Goal: Information Seeking & Learning: Learn about a topic

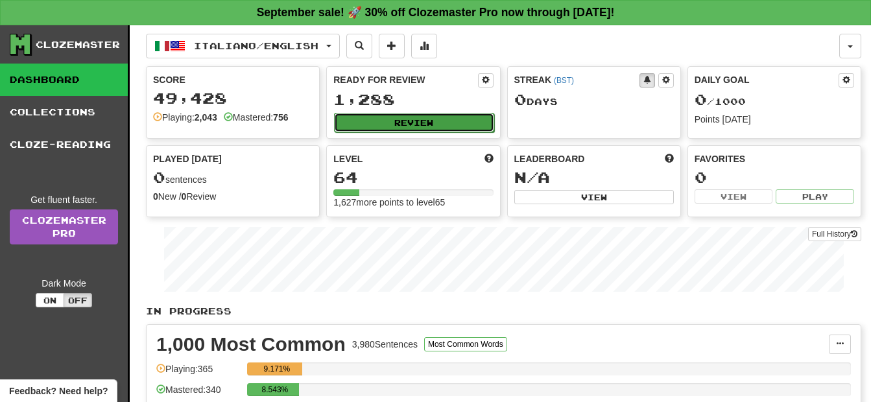
click at [437, 122] on button "Review" at bounding box center [413, 122] width 159 height 19
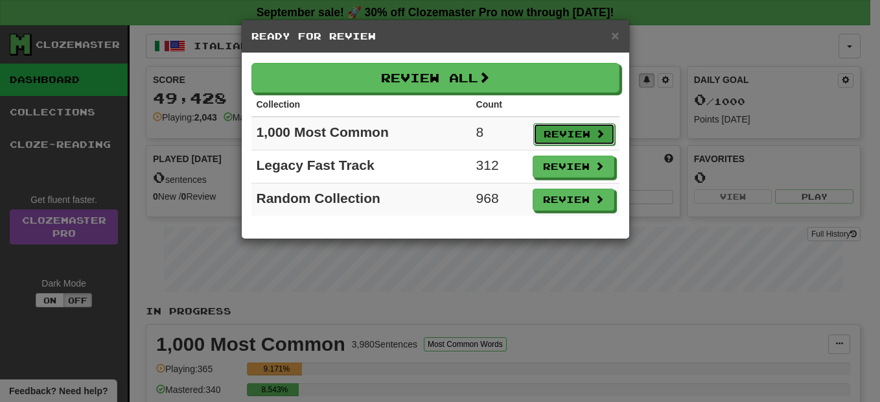
click at [543, 131] on button "Review" at bounding box center [574, 134] width 82 height 22
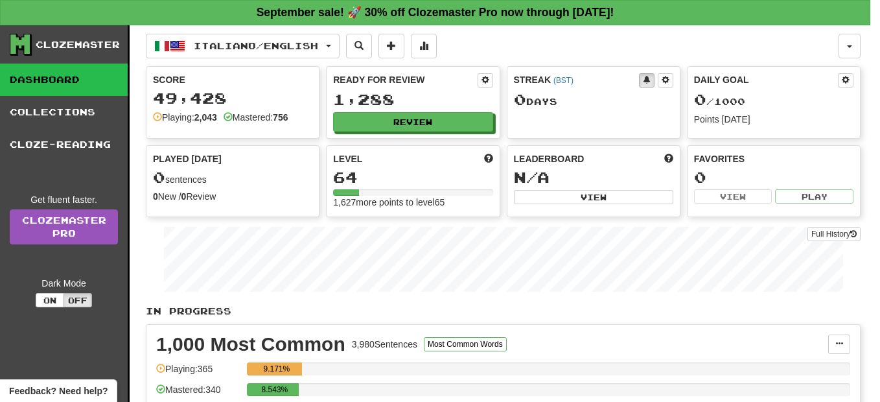
select select "**"
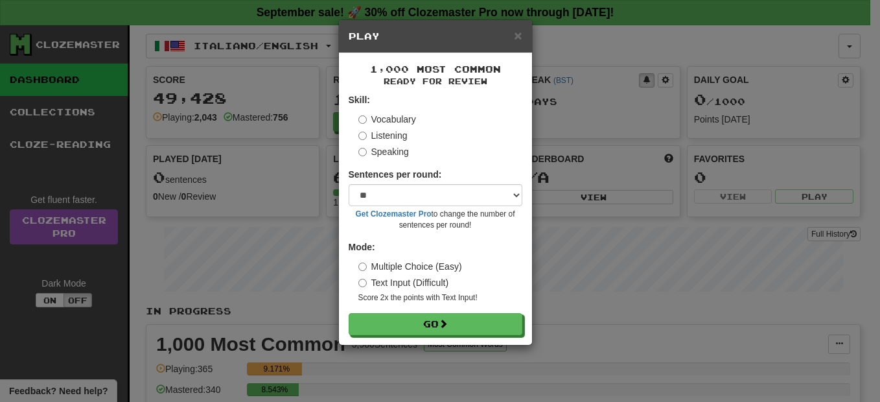
click at [543, 132] on div "× Play 1,000 Most Common Ready for Review Skill: Vocabulary Listening Speaking …" at bounding box center [440, 201] width 880 height 402
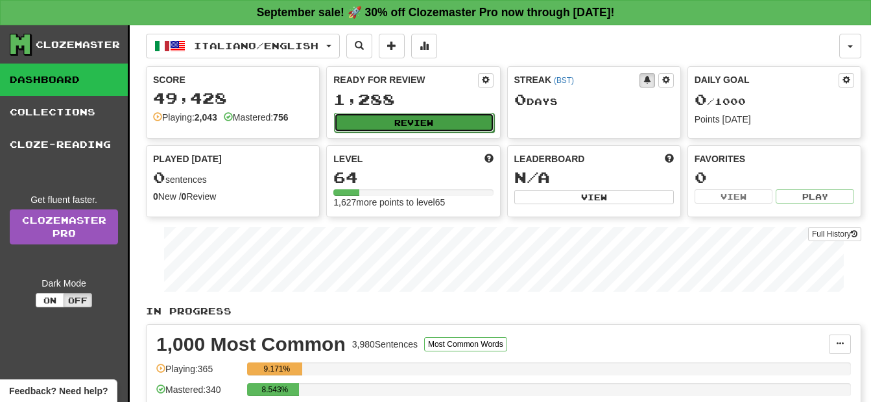
click at [407, 124] on button "Review" at bounding box center [413, 122] width 159 height 19
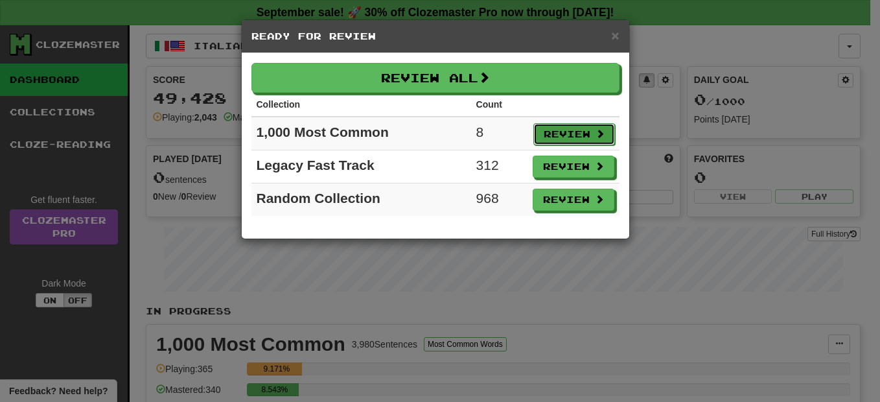
click at [547, 135] on button "Review" at bounding box center [574, 134] width 82 height 22
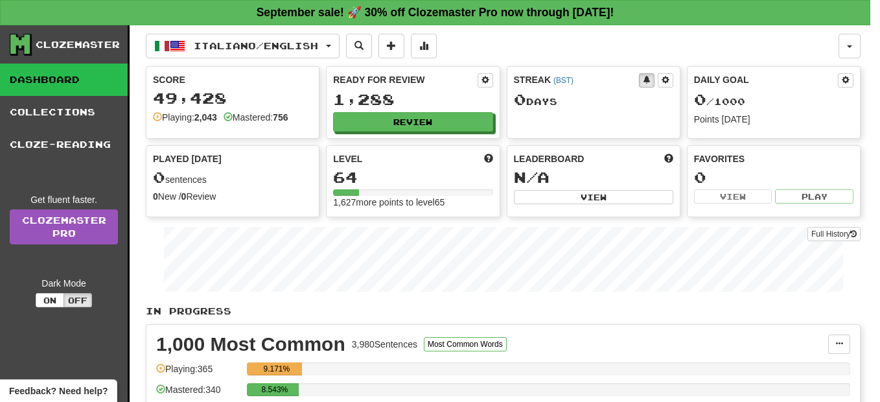
select select "**"
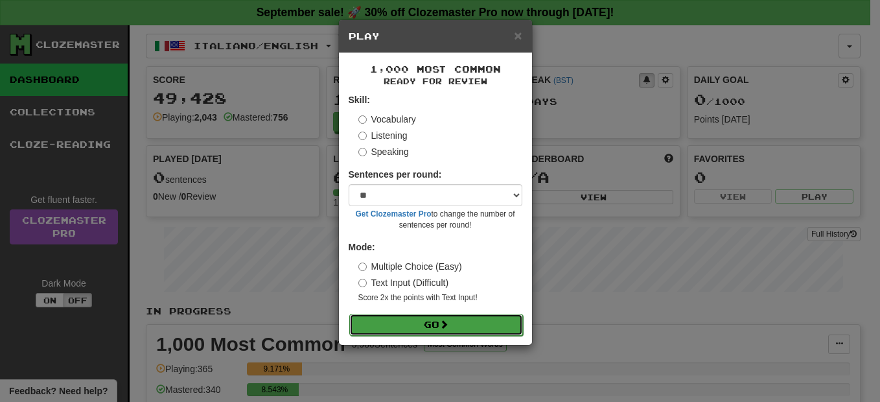
click at [427, 327] on button "Go" at bounding box center [436, 325] width 174 height 22
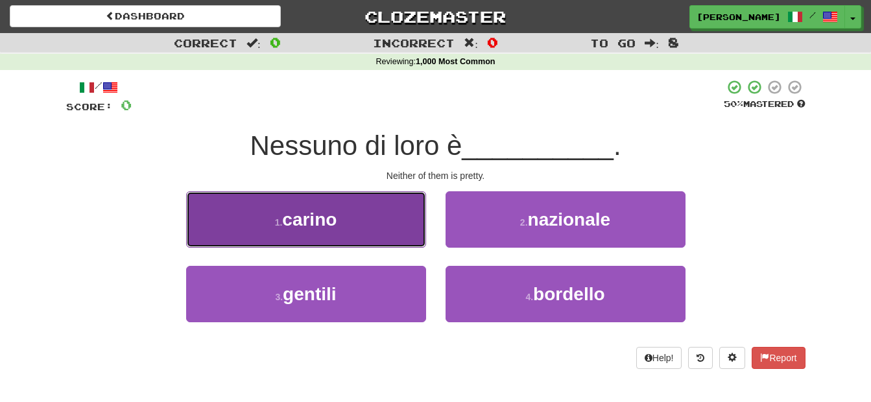
click at [362, 222] on button "1 . [GEOGRAPHIC_DATA]" at bounding box center [306, 219] width 240 height 56
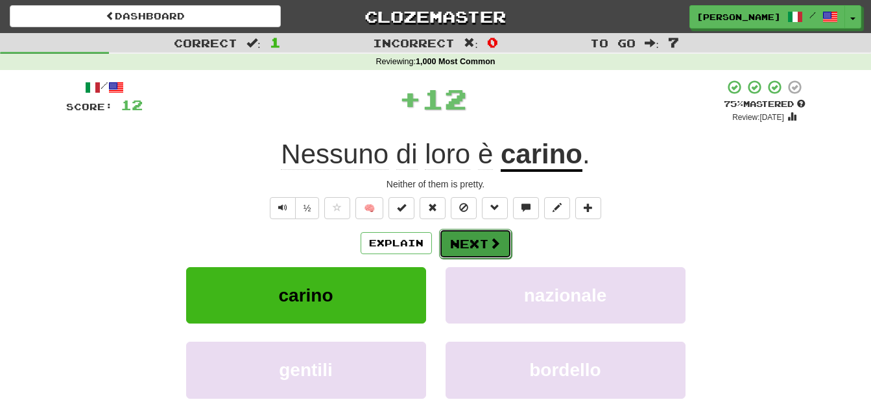
click at [456, 248] on button "Next" at bounding box center [475, 244] width 73 height 30
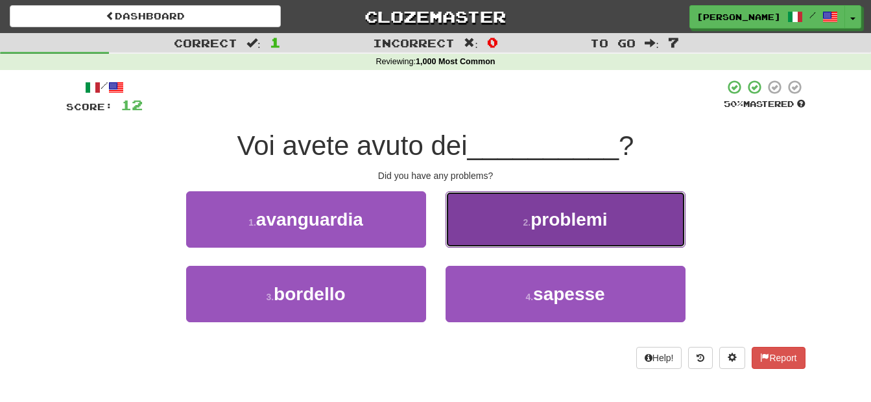
click at [482, 234] on button "2 . problemi" at bounding box center [565, 219] width 240 height 56
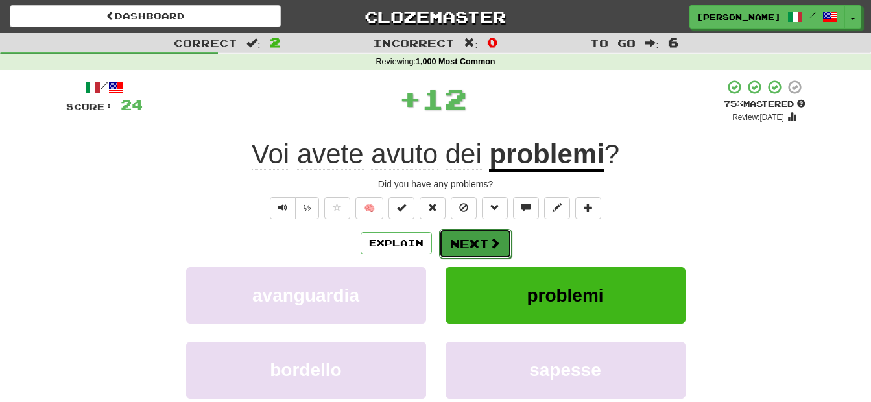
click at [482, 237] on button "Next" at bounding box center [475, 244] width 73 height 30
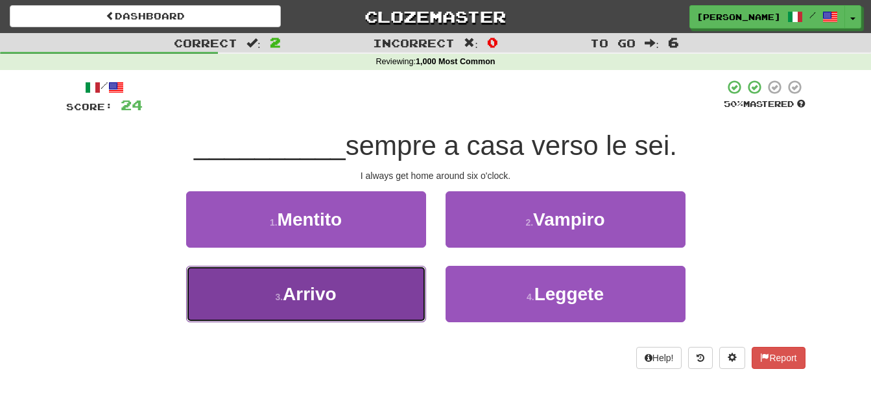
click at [360, 306] on button "3 . [GEOGRAPHIC_DATA]" at bounding box center [306, 294] width 240 height 56
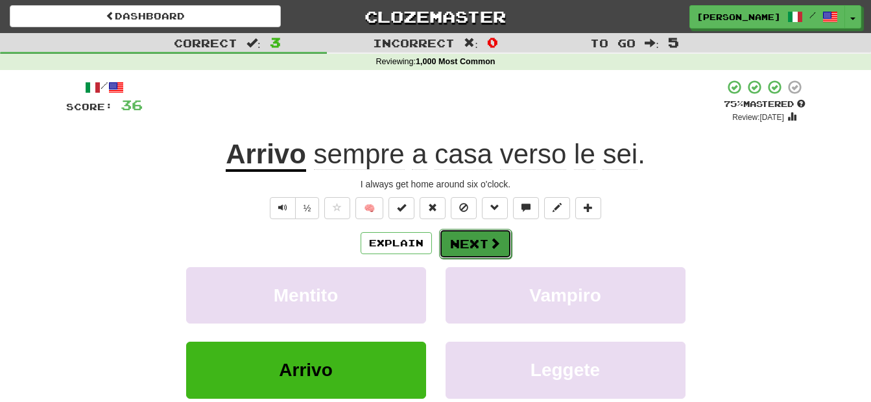
click at [464, 248] on button "Next" at bounding box center [475, 244] width 73 height 30
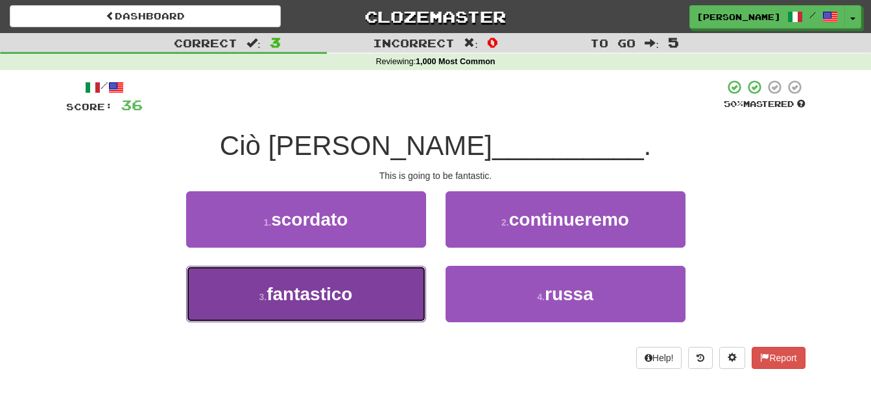
click at [397, 283] on button "3 . fantastico" at bounding box center [306, 294] width 240 height 56
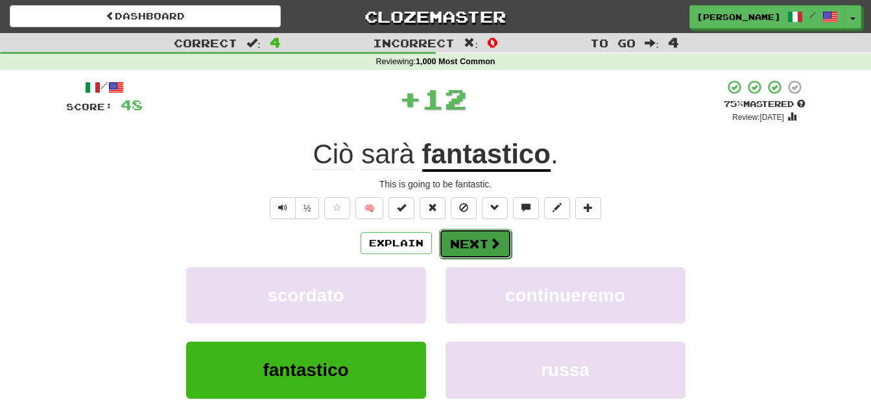
click at [463, 248] on button "Next" at bounding box center [475, 244] width 73 height 30
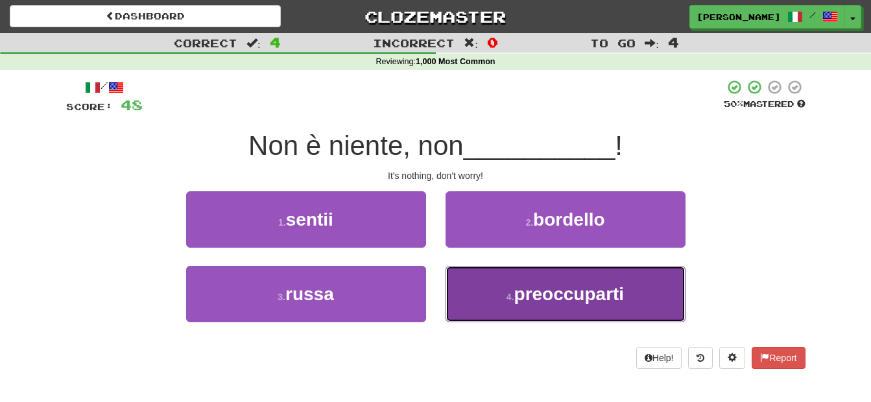
click at [482, 287] on button "4 . preoccuparti" at bounding box center [565, 294] width 240 height 56
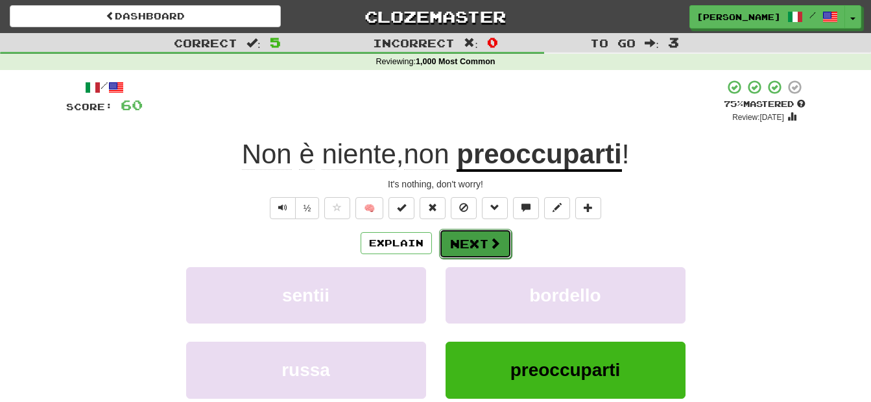
click at [471, 240] on button "Next" at bounding box center [475, 244] width 73 height 30
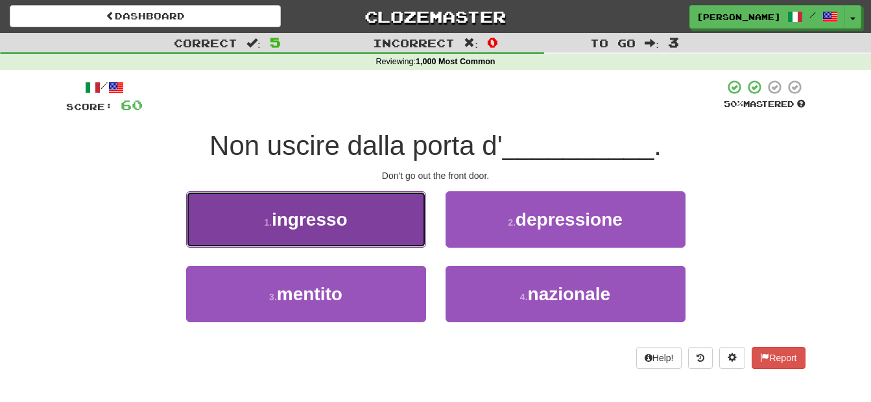
click at [403, 233] on button "1 . ingresso" at bounding box center [306, 219] width 240 height 56
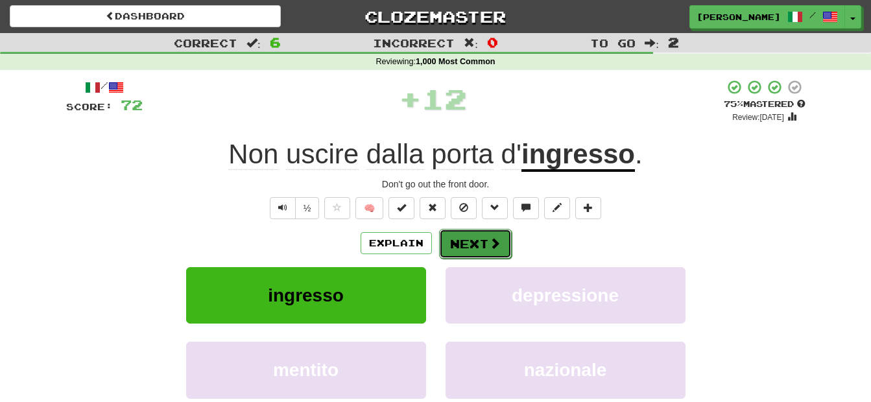
click at [452, 244] on button "Next" at bounding box center [475, 244] width 73 height 30
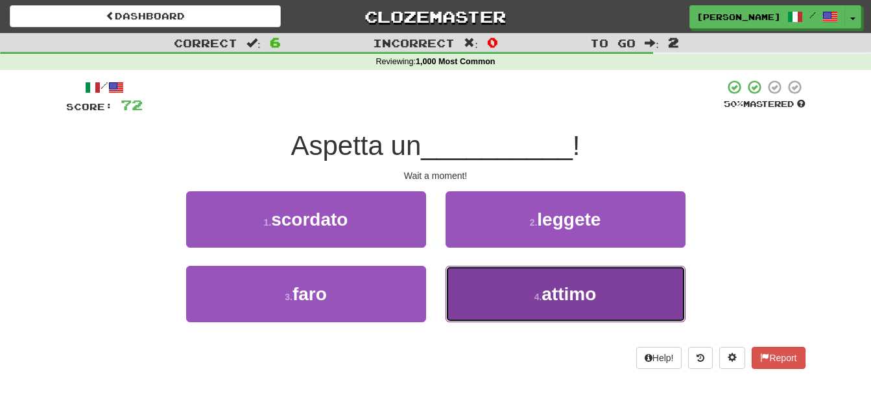
click at [478, 285] on button "4 . attimo" at bounding box center [565, 294] width 240 height 56
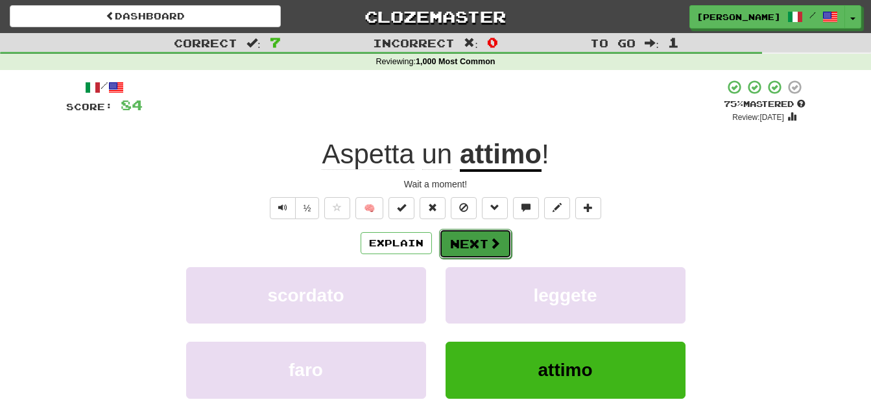
click at [465, 247] on button "Next" at bounding box center [475, 244] width 73 height 30
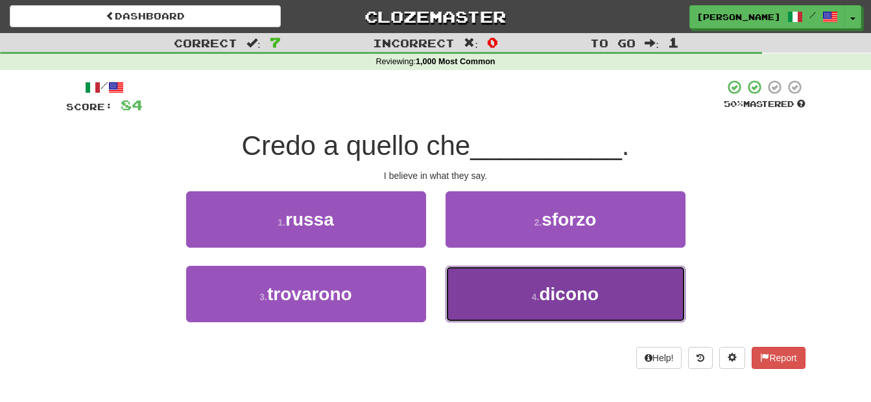
click at [462, 287] on button "4 . dicono" at bounding box center [565, 294] width 240 height 56
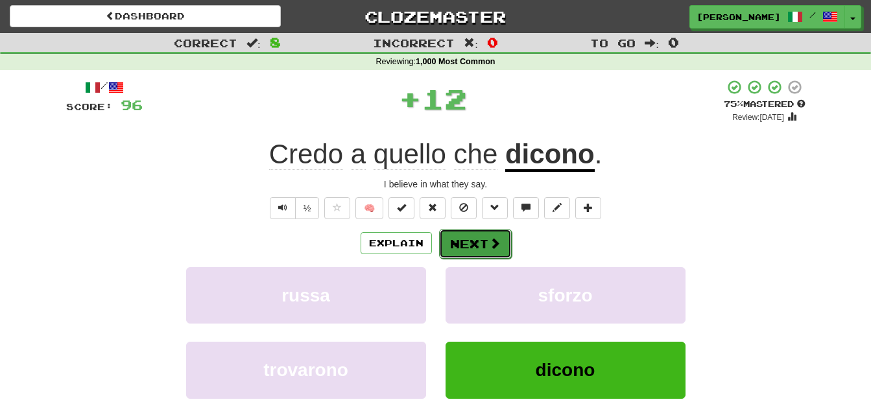
click at [450, 243] on button "Next" at bounding box center [475, 244] width 73 height 30
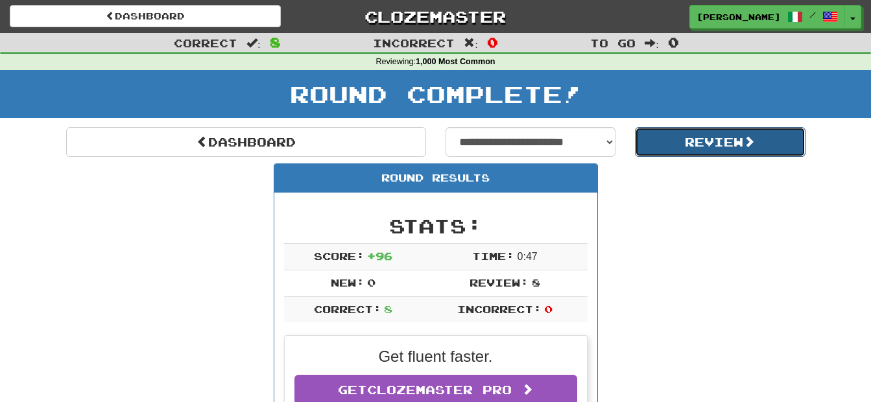
click at [659, 151] on button "Review" at bounding box center [720, 142] width 170 height 30
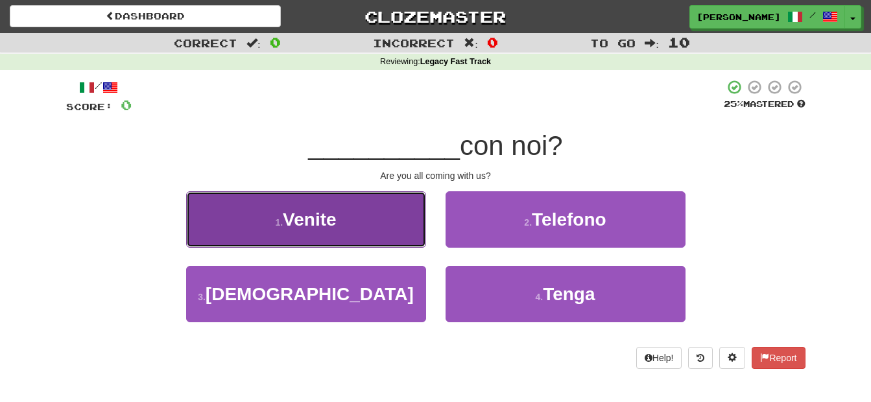
click at [358, 230] on button "1 . Venite" at bounding box center [306, 219] width 240 height 56
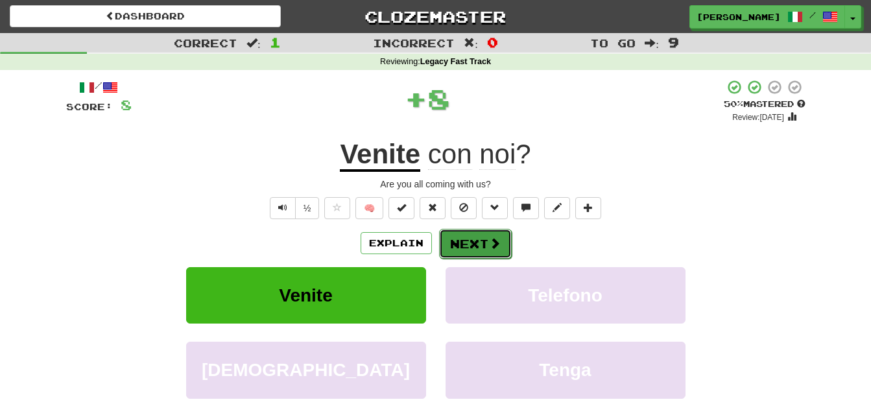
click at [442, 237] on button "Next" at bounding box center [475, 244] width 73 height 30
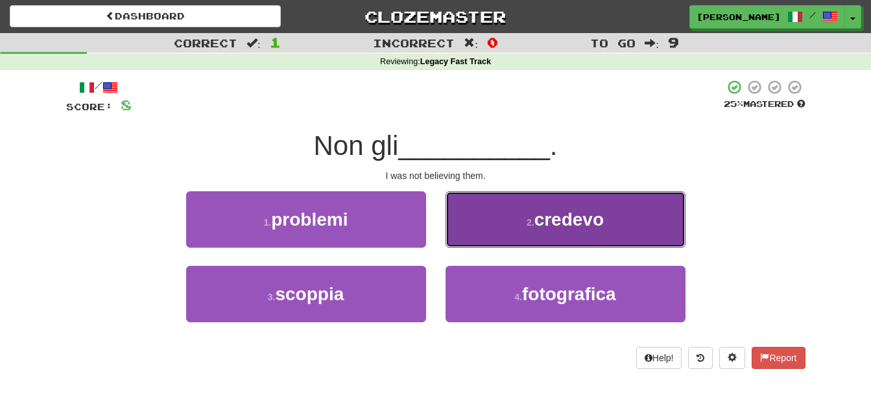
click at [467, 221] on button "2 . credevo" at bounding box center [565, 219] width 240 height 56
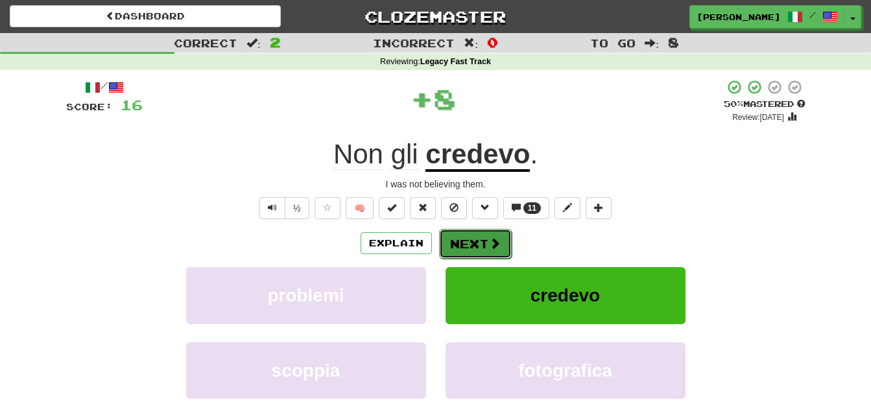
click at [465, 239] on button "Next" at bounding box center [475, 244] width 73 height 30
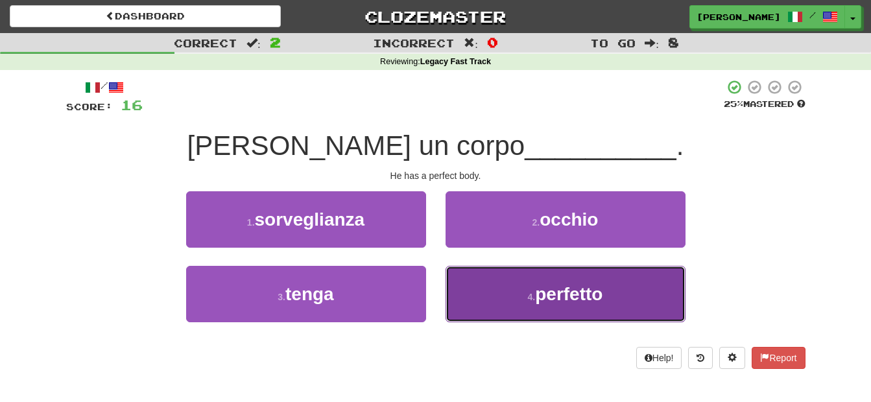
click at [487, 282] on button "4 . perfetto" at bounding box center [565, 294] width 240 height 56
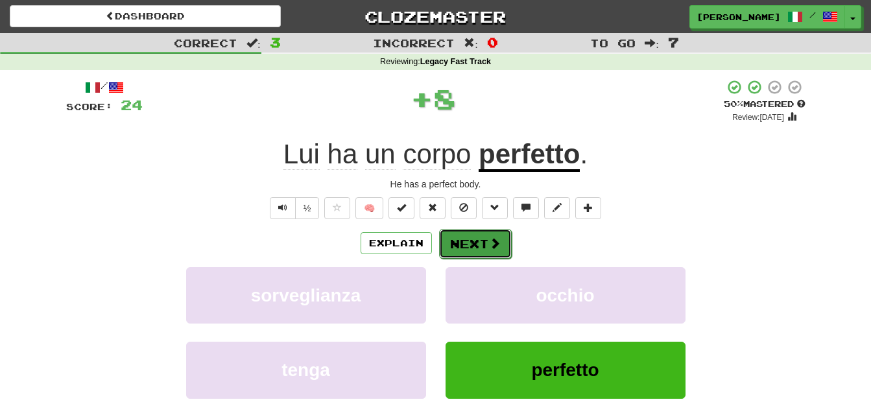
click at [482, 248] on button "Next" at bounding box center [475, 244] width 73 height 30
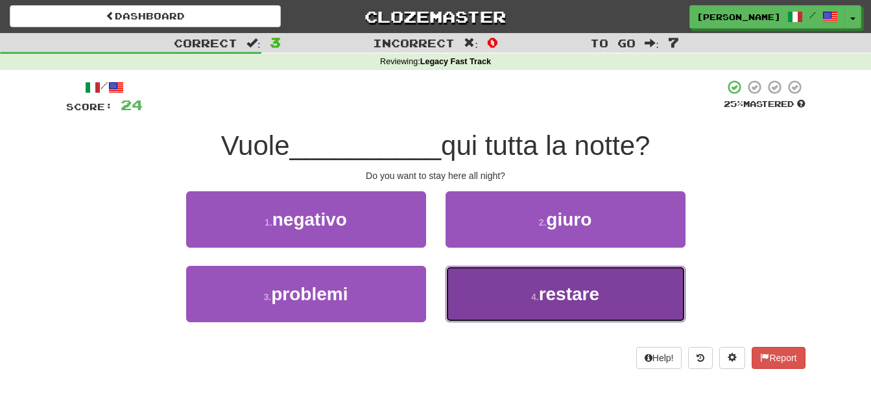
click at [489, 283] on button "4 . restare" at bounding box center [565, 294] width 240 height 56
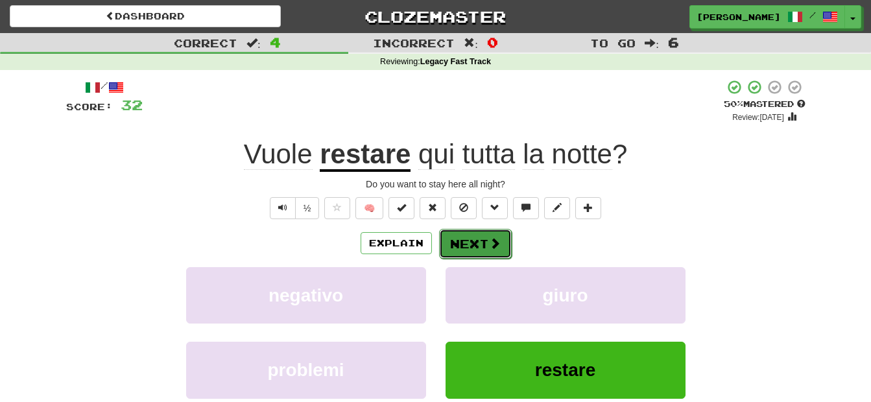
click at [484, 236] on button "Next" at bounding box center [475, 244] width 73 height 30
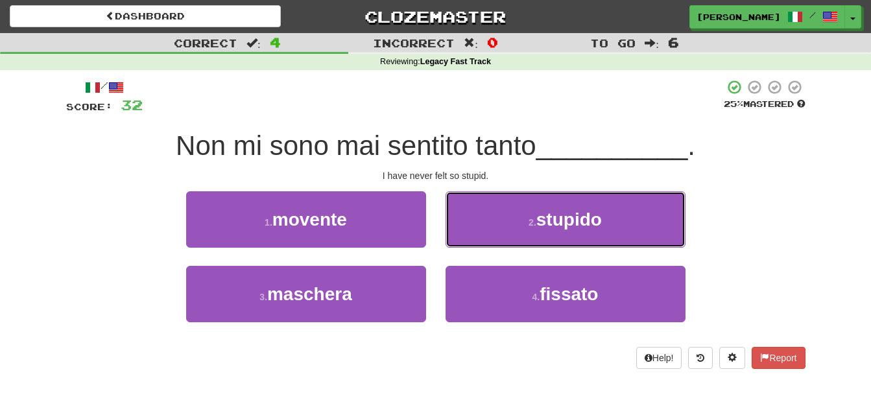
click at [484, 236] on button "2 . stupido" at bounding box center [565, 219] width 240 height 56
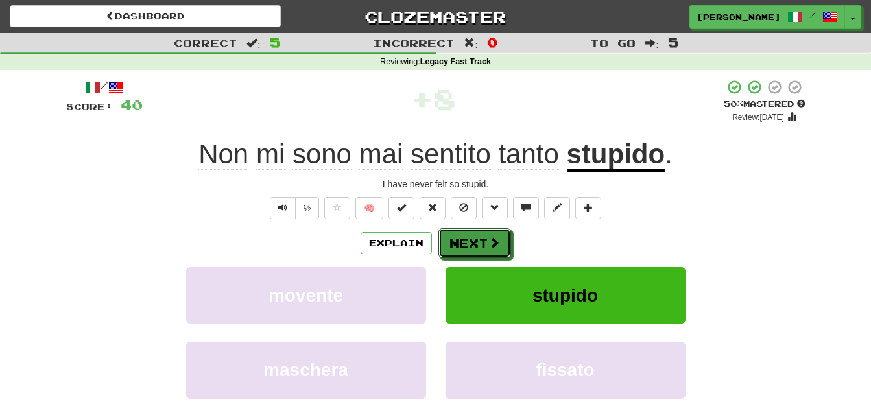
click at [484, 236] on button "Next" at bounding box center [474, 243] width 73 height 30
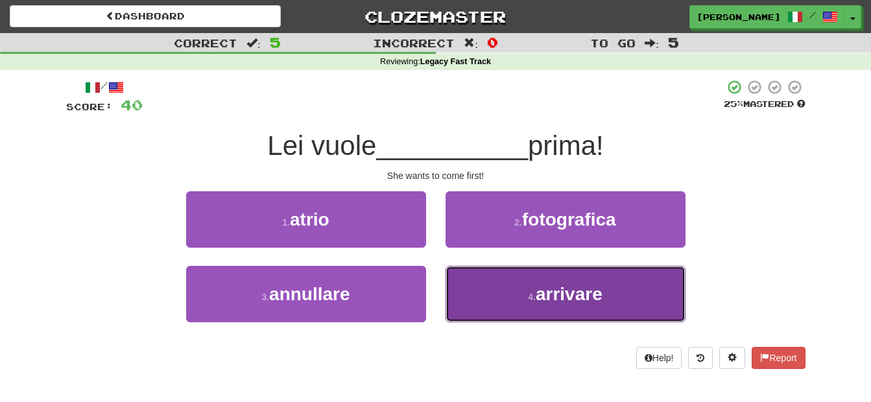
click at [467, 298] on button "4 . arrivare" at bounding box center [565, 294] width 240 height 56
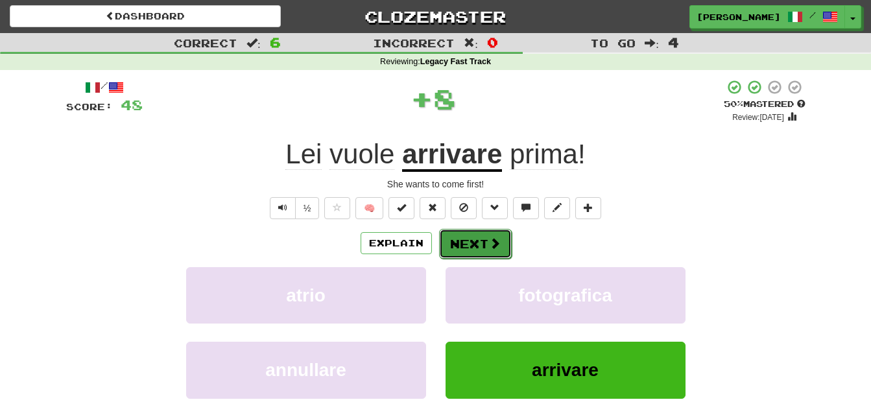
click at [459, 244] on button "Next" at bounding box center [475, 244] width 73 height 30
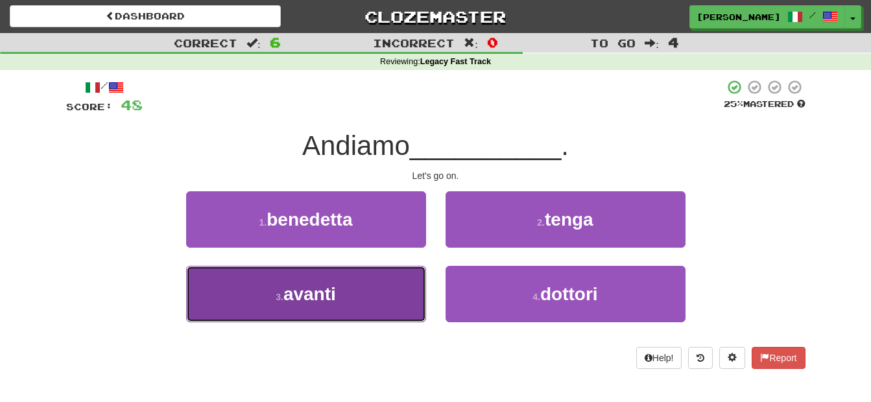
click at [386, 309] on button "3 . avanti" at bounding box center [306, 294] width 240 height 56
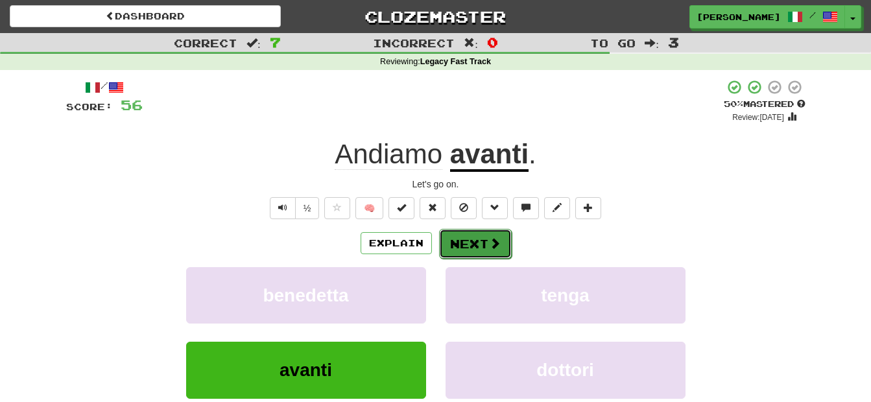
click at [458, 244] on button "Next" at bounding box center [475, 244] width 73 height 30
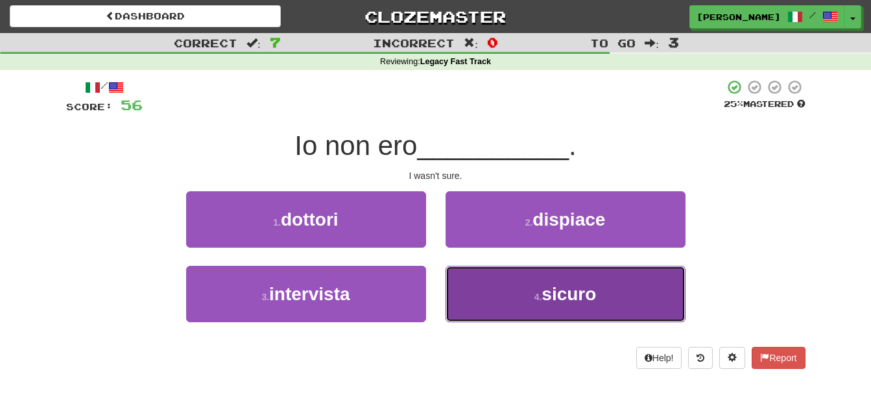
click at [465, 288] on button "4 . sicuro" at bounding box center [565, 294] width 240 height 56
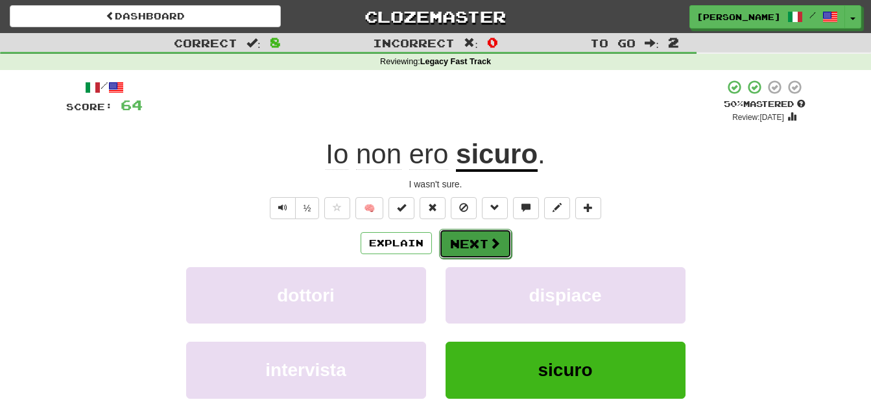
click at [458, 249] on button "Next" at bounding box center [475, 244] width 73 height 30
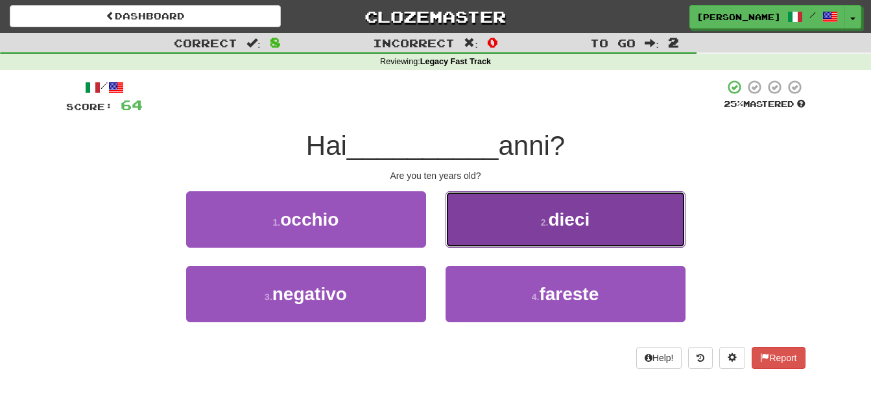
click at [460, 231] on button "2 . dieci" at bounding box center [565, 219] width 240 height 56
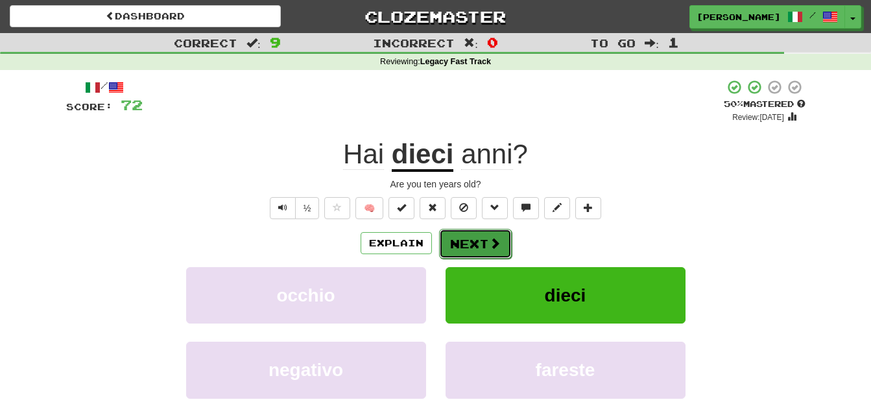
click at [460, 237] on button "Next" at bounding box center [475, 244] width 73 height 30
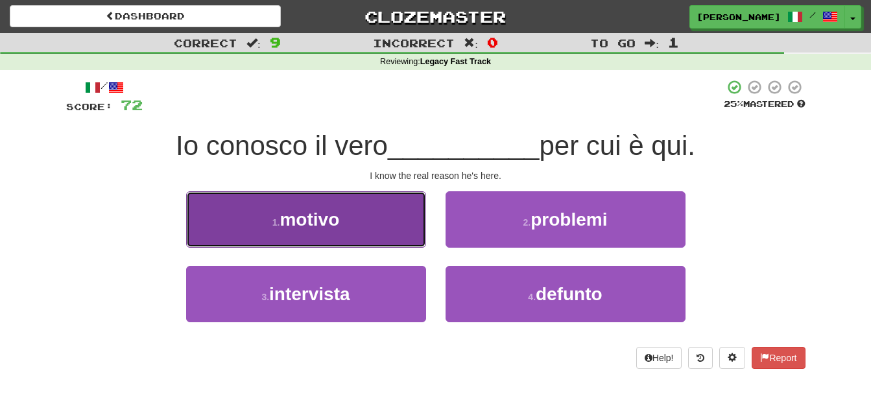
click at [375, 236] on button "1 . motivo" at bounding box center [306, 219] width 240 height 56
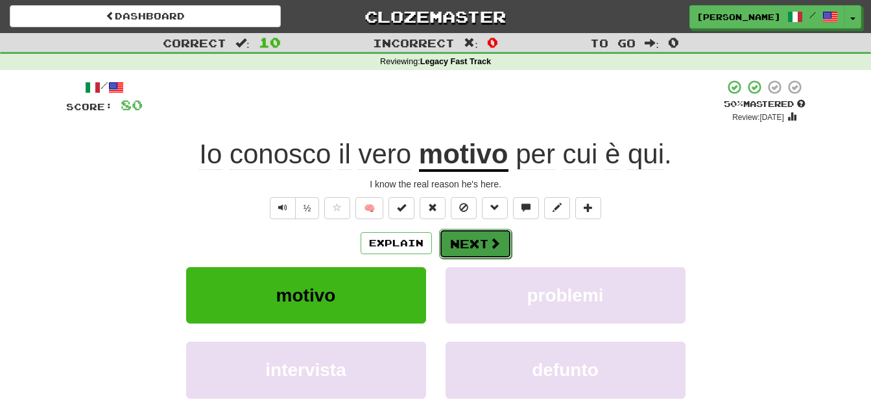
click at [473, 239] on button "Next" at bounding box center [475, 244] width 73 height 30
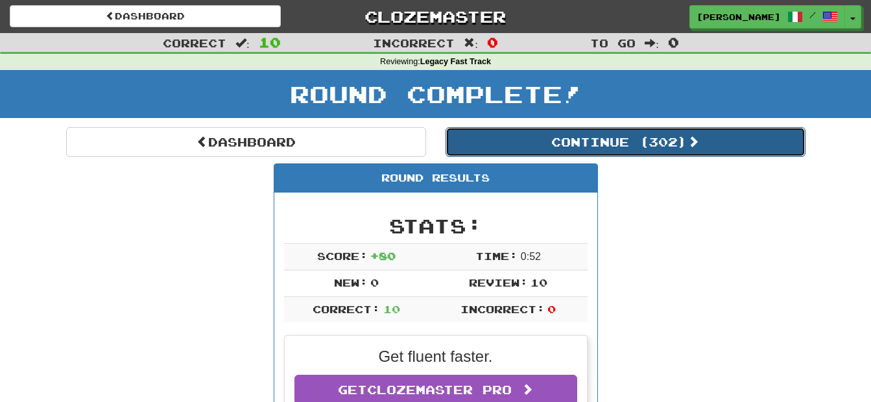
click at [574, 138] on button "Continue ( 302 )" at bounding box center [625, 142] width 360 height 30
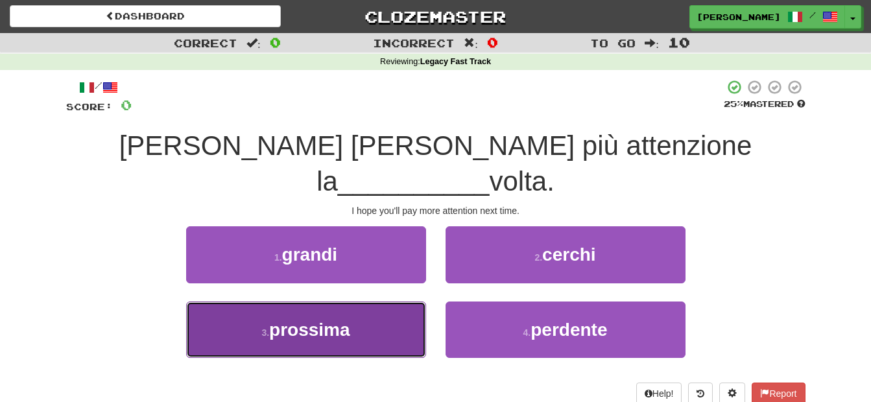
click at [387, 301] on button "3 . prossima" at bounding box center [306, 329] width 240 height 56
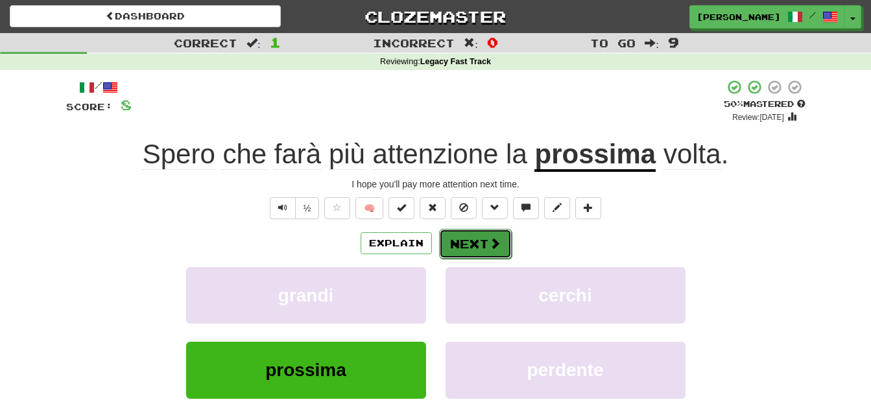
click at [462, 246] on button "Next" at bounding box center [475, 244] width 73 height 30
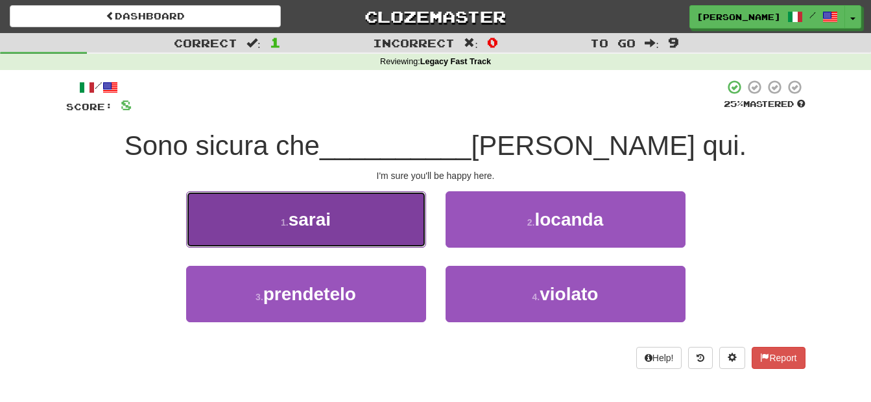
click at [393, 220] on button "1 . sarai" at bounding box center [306, 219] width 240 height 56
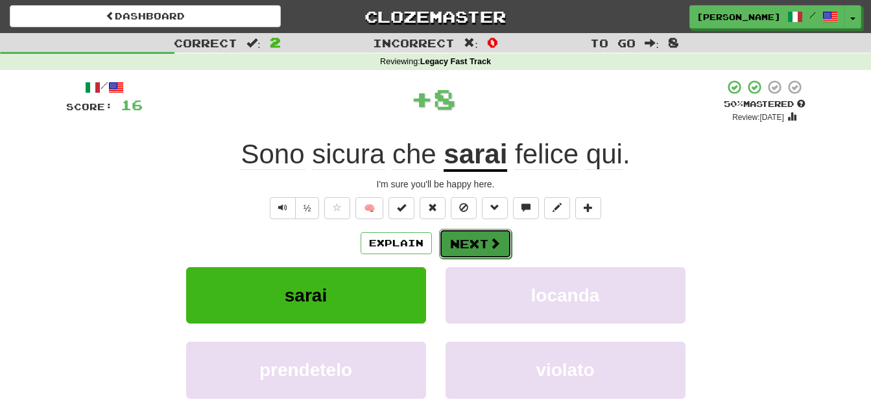
click at [462, 244] on button "Next" at bounding box center [475, 244] width 73 height 30
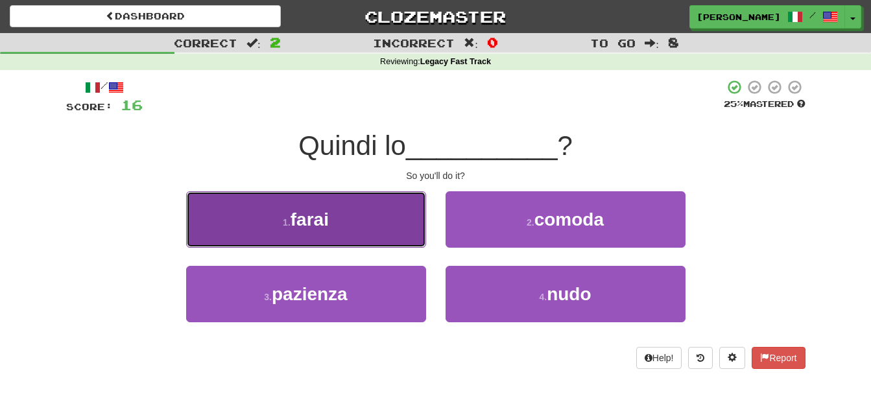
click at [361, 234] on button "1 . farai" at bounding box center [306, 219] width 240 height 56
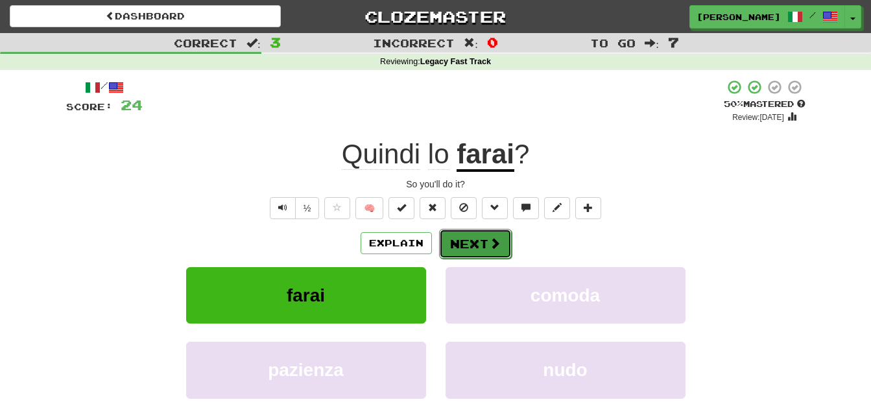
click at [452, 242] on button "Next" at bounding box center [475, 244] width 73 height 30
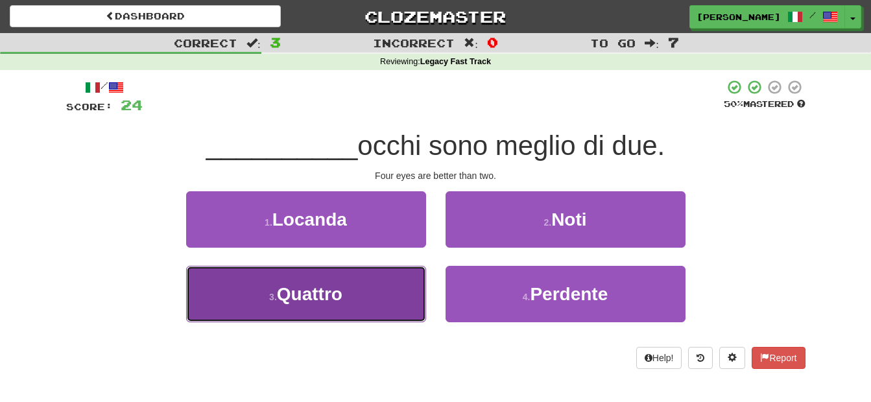
click at [383, 277] on button "3 . Quattro" at bounding box center [306, 294] width 240 height 56
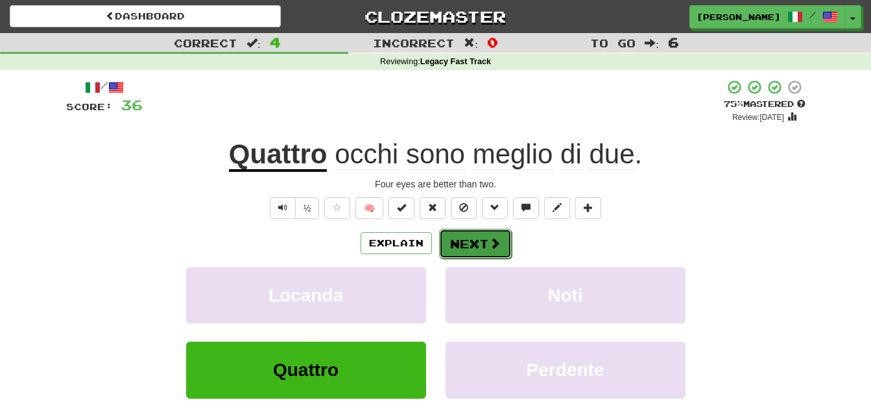
click at [463, 249] on button "Next" at bounding box center [475, 244] width 73 height 30
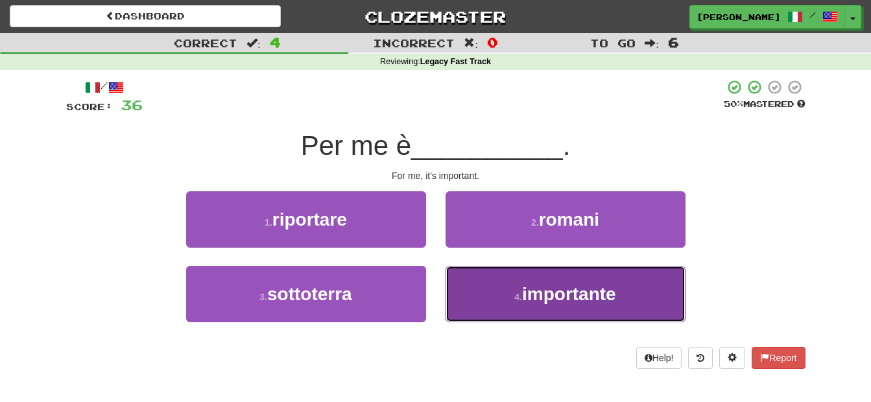
click at [469, 281] on button "4 . importante" at bounding box center [565, 294] width 240 height 56
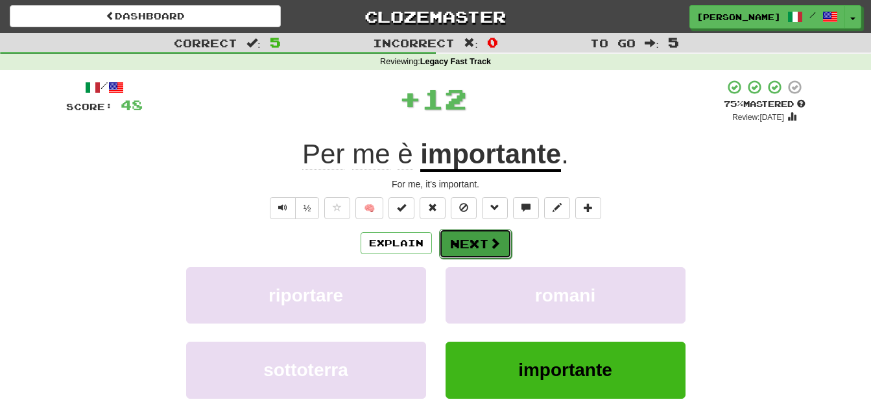
click at [463, 248] on button "Next" at bounding box center [475, 244] width 73 height 30
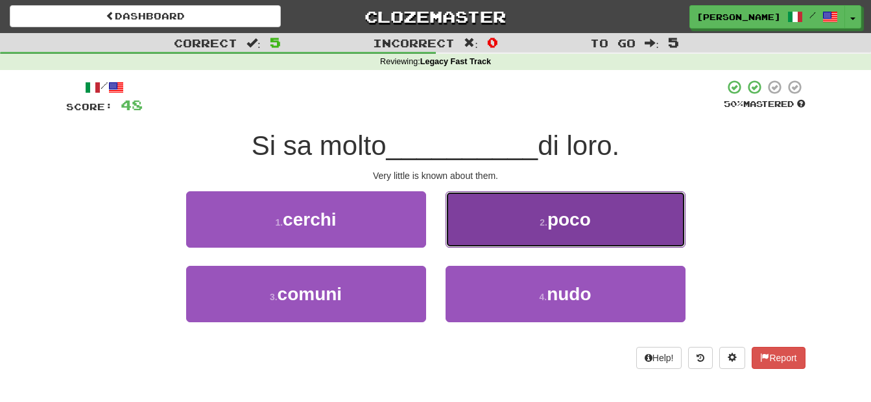
click at [463, 231] on button "2 . poco" at bounding box center [565, 219] width 240 height 56
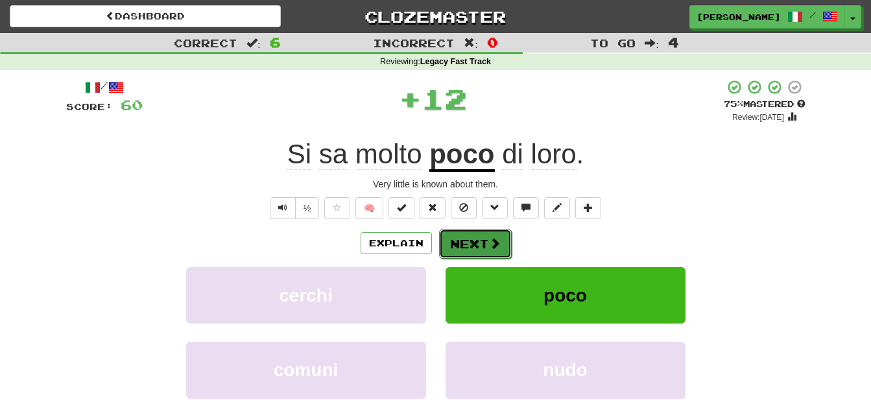
click at [464, 235] on button "Next" at bounding box center [475, 244] width 73 height 30
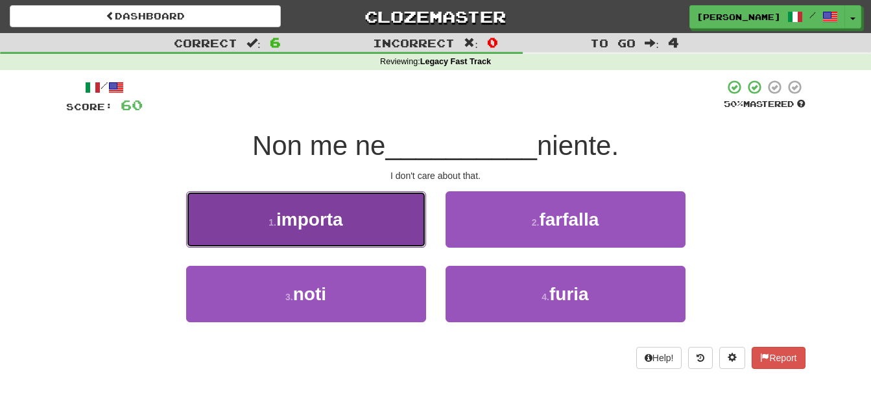
click at [405, 229] on button "1 . importa" at bounding box center [306, 219] width 240 height 56
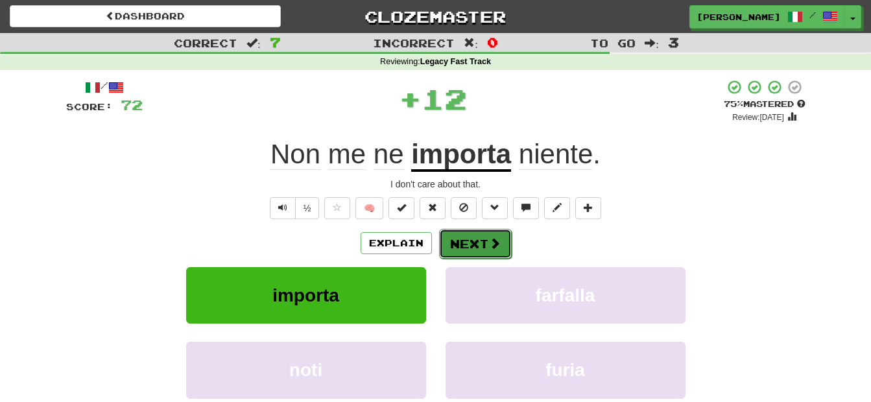
click at [469, 235] on button "Next" at bounding box center [475, 244] width 73 height 30
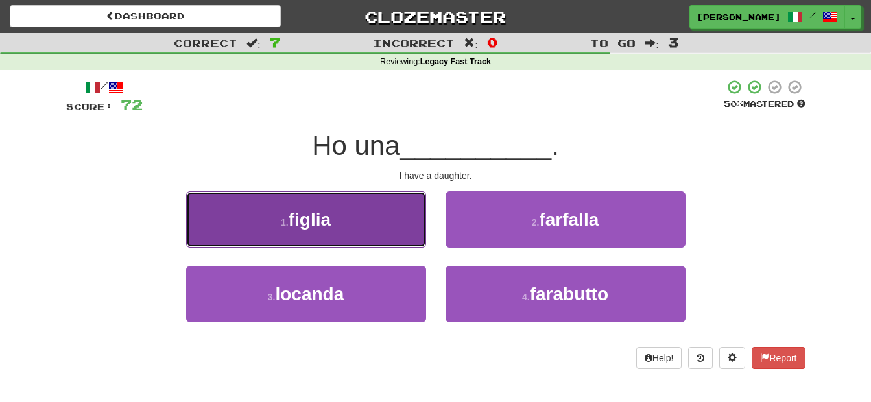
click at [401, 225] on button "1 . figlia" at bounding box center [306, 219] width 240 height 56
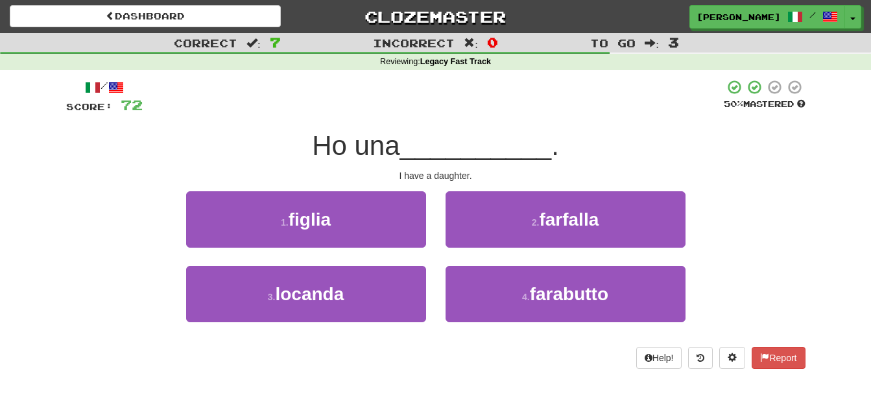
click at [401, 225] on div "/ Score: 72 50 % Mastered Ho una __________ . I have a daughter. 1 . figlia 2 .…" at bounding box center [435, 224] width 739 height 290
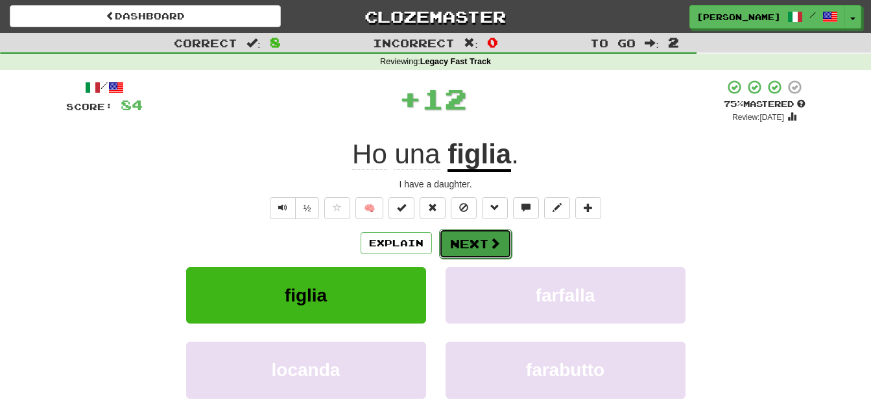
drag, startPoint x: 401, startPoint y: 225, endPoint x: 448, endPoint y: 237, distance: 48.7
click at [448, 237] on button "Next" at bounding box center [475, 244] width 73 height 30
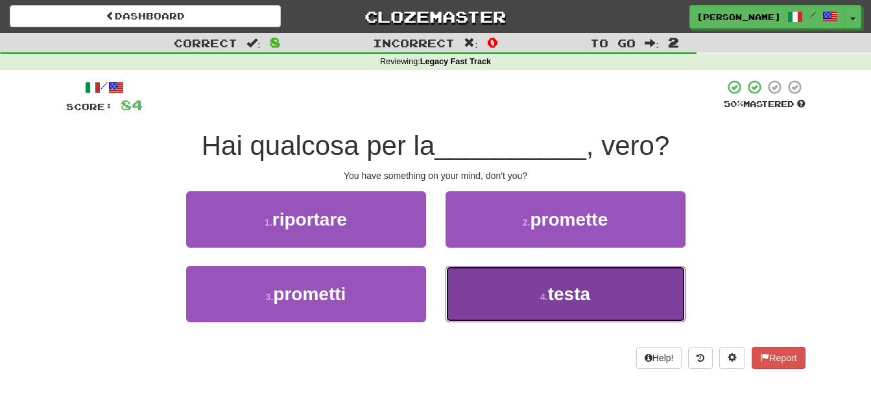
click at [466, 291] on button "4 . testa" at bounding box center [565, 294] width 240 height 56
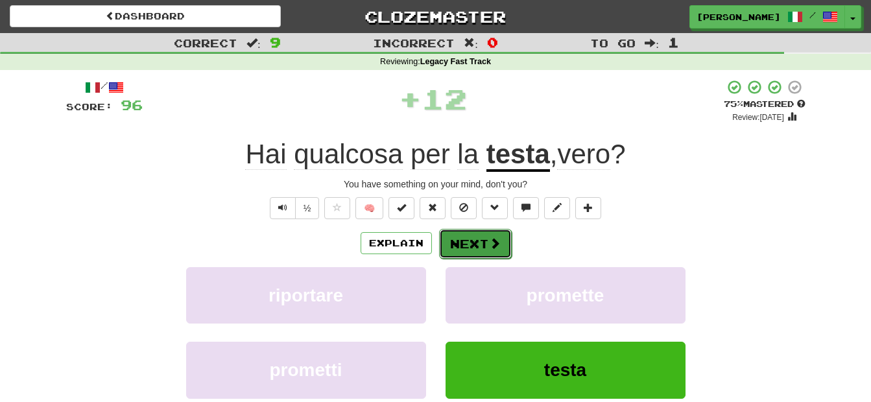
click at [492, 244] on span at bounding box center [495, 243] width 12 height 12
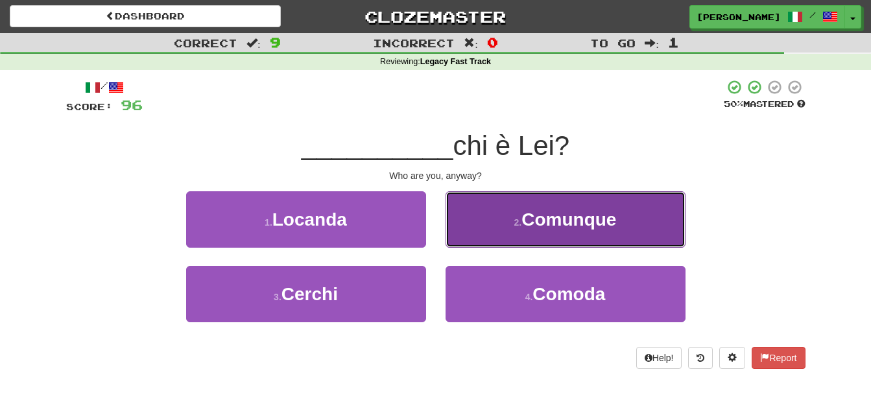
click at [487, 233] on button "2 . Comunque" at bounding box center [565, 219] width 240 height 56
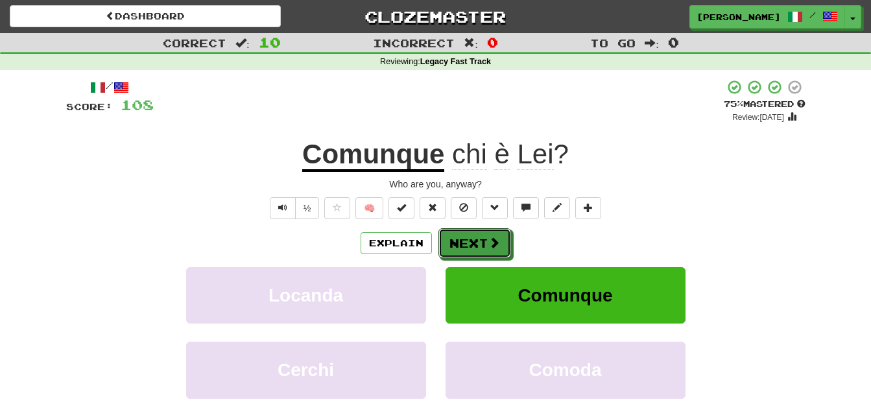
click at [487, 233] on button "Next" at bounding box center [474, 243] width 73 height 30
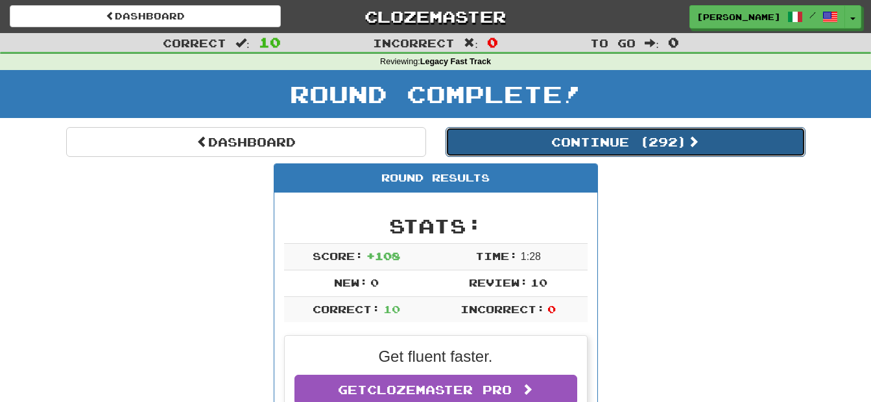
click at [568, 139] on button "Continue ( 292 )" at bounding box center [625, 142] width 360 height 30
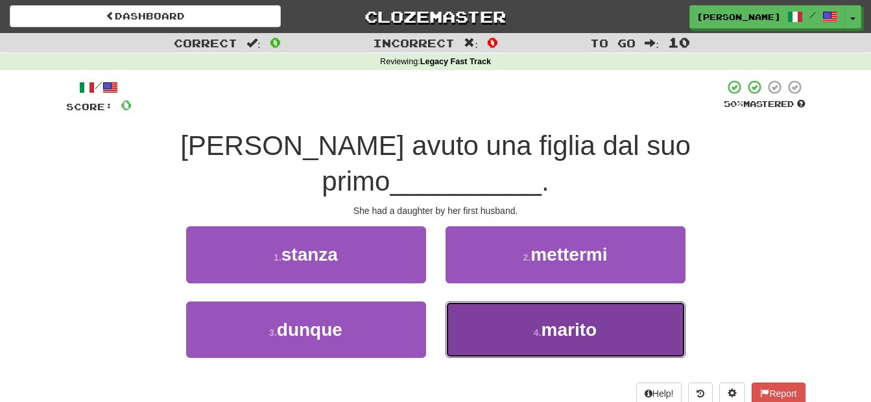
click at [469, 301] on button "4 . marito" at bounding box center [565, 329] width 240 height 56
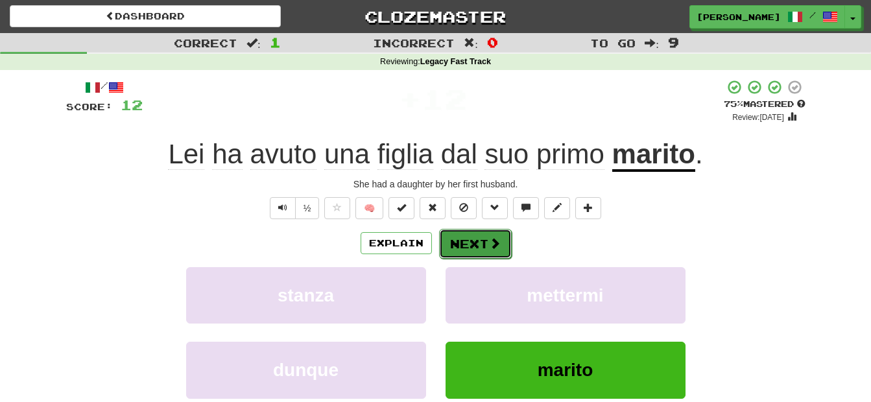
click at [474, 239] on button "Next" at bounding box center [475, 244] width 73 height 30
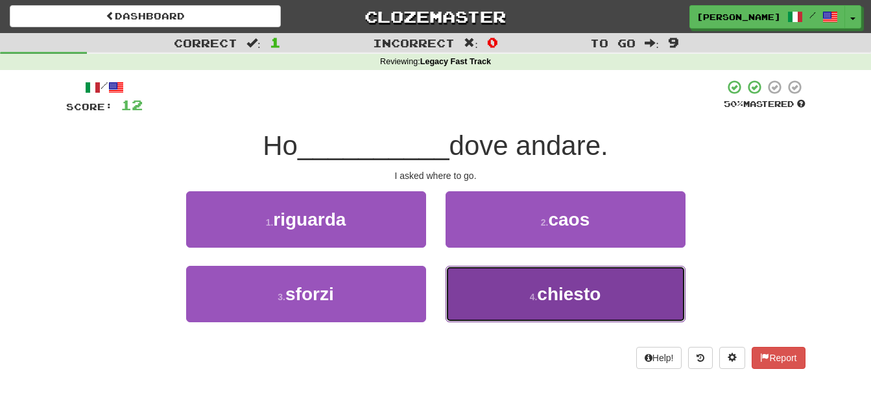
click at [485, 285] on button "4 . chiesto" at bounding box center [565, 294] width 240 height 56
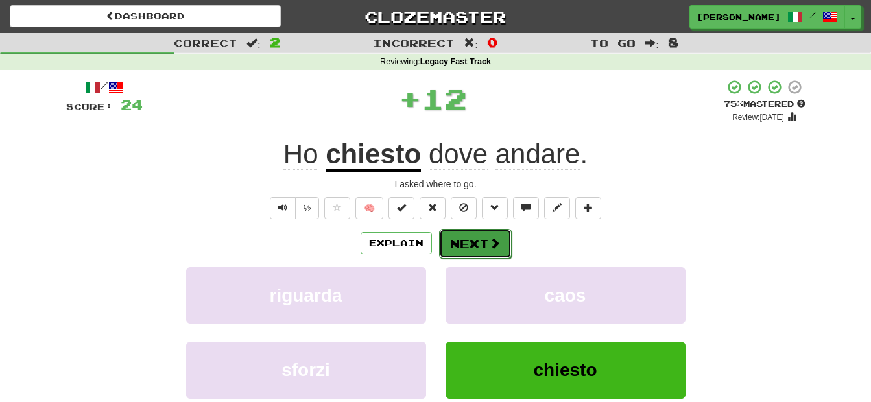
click at [482, 250] on button "Next" at bounding box center [475, 244] width 73 height 30
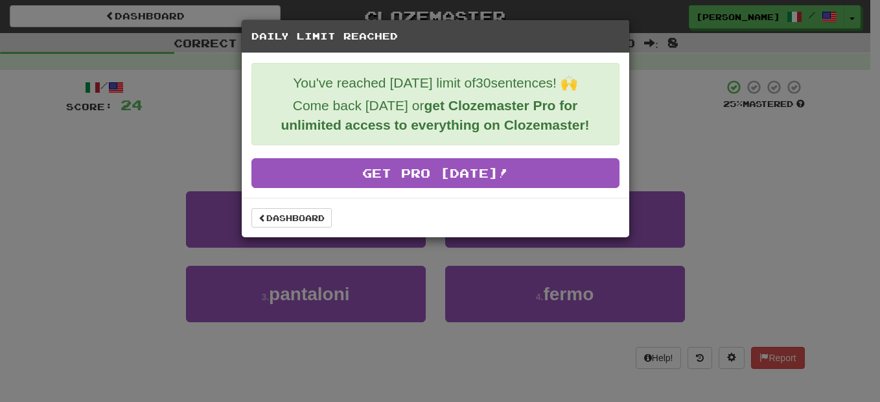
click at [697, 123] on div "Daily Limit Reached You've reached today's limit of 30 sentences! 🙌 Come back t…" at bounding box center [440, 201] width 880 height 402
